Goal: Check status

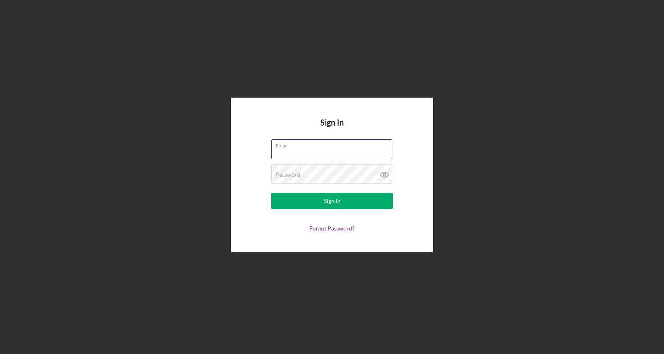
type input "[EMAIL_ADDRESS][DOMAIN_NAME]"
click at [332, 201] on button "Sign In" at bounding box center [332, 201] width 122 height 16
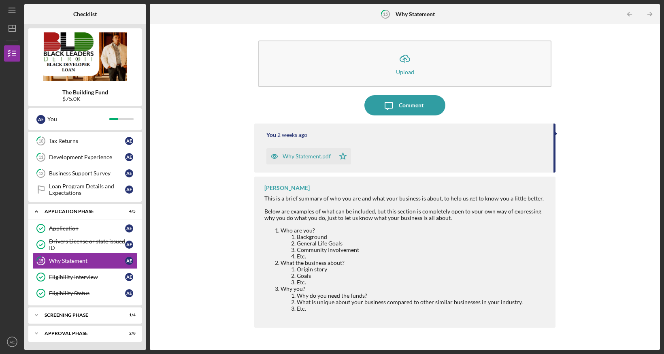
scroll to position [178, 0]
click at [53, 334] on div "Approval Phase" at bounding box center [88, 333] width 87 height 5
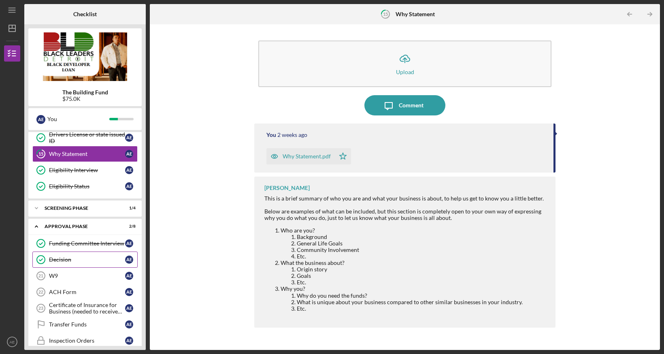
scroll to position [288, 0]
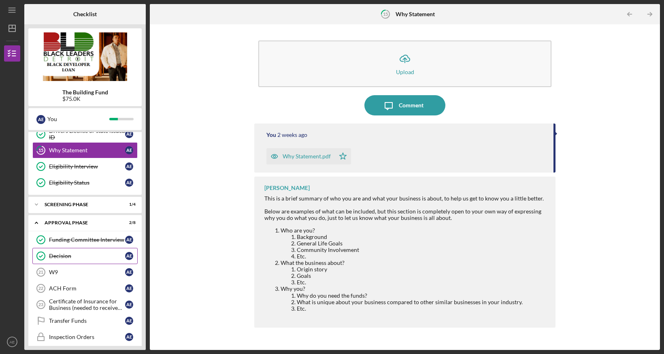
click at [85, 256] on div "Decision" at bounding box center [87, 256] width 76 height 6
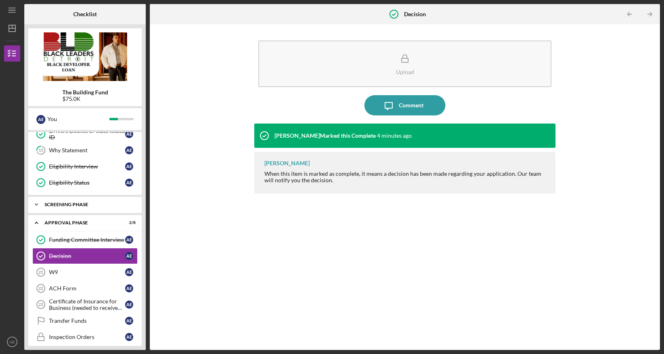
click at [75, 207] on div "Icon/Expander Screening Phase 1 / 4" at bounding box center [84, 204] width 113 height 16
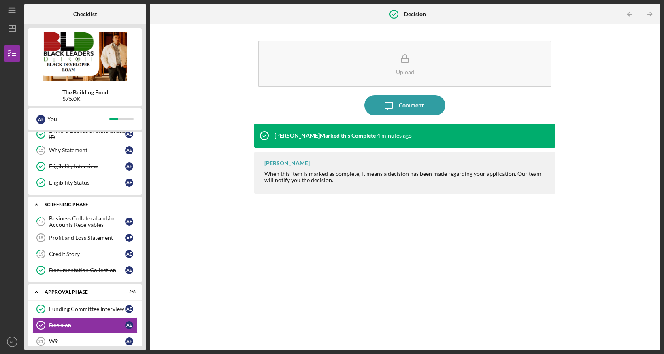
click at [75, 207] on div "Icon/Expander Screening Phase 1 / 4" at bounding box center [84, 204] width 113 height 17
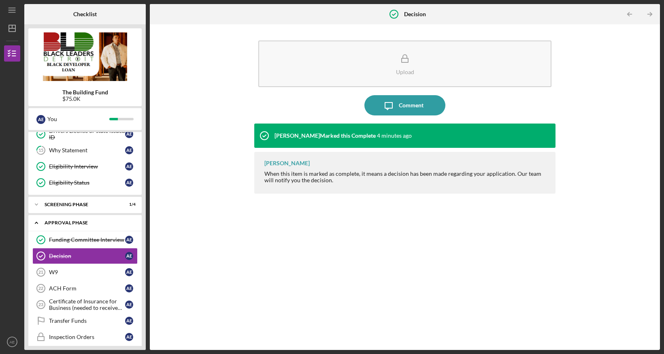
click at [63, 222] on div "Approval Phase" at bounding box center [88, 222] width 87 height 5
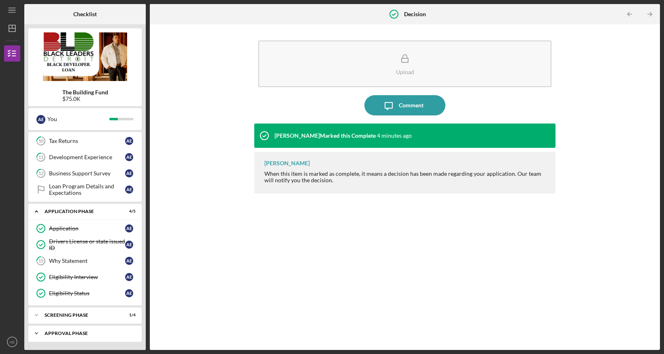
scroll to position [178, 0]
click at [64, 336] on div "Icon/Expander Approval Phase 2 / 8" at bounding box center [84, 333] width 113 height 16
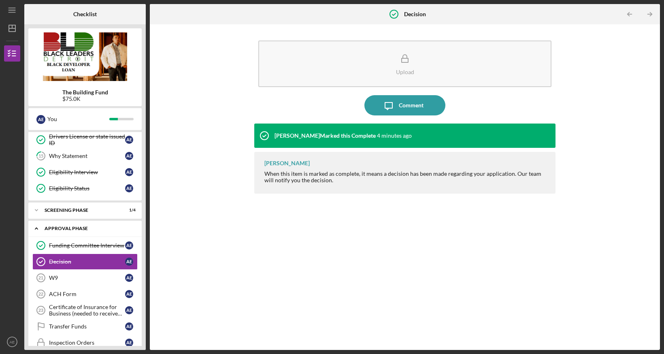
scroll to position [305, 0]
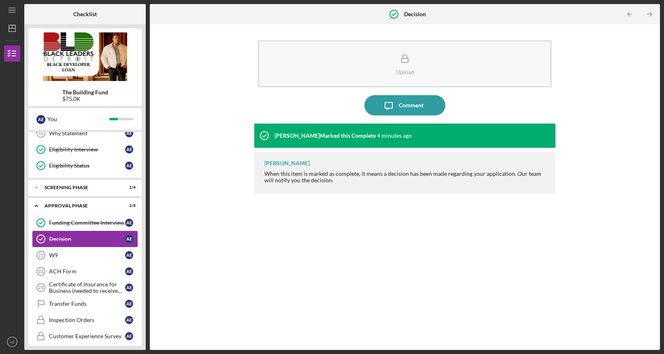
click at [94, 243] on link "Decision Decision A E" at bounding box center [84, 239] width 105 height 16
